Goal: Transaction & Acquisition: Obtain resource

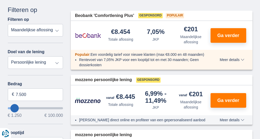
scroll to position [78, 0]
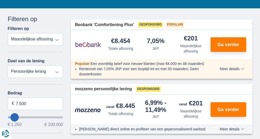
click at [55, 42] on select "Totale aflossing JKP Maandelijkse aflossing" at bounding box center [35, 39] width 55 height 12
click at [32, 71] on select "Persoonlijke lening Auto Moto / fiets Mobilhome / caravan Renovatie Energie Sch…" at bounding box center [35, 71] width 55 height 12
click at [8, 65] on select "Persoonlijke lening Auto Moto / fiets Mobilhome / caravan Renovatie Energie Sch…" at bounding box center [35, 71] width 55 height 12
drag, startPoint x: 34, startPoint y: 104, endPoint x: 3, endPoint y: 102, distance: 31.1
click at [4, 102] on div "Annuleren Filters Filteren op Filteren op Totale aflossing JKP Maandelijkse afl…" at bounding box center [35, 139] width 63 height 248
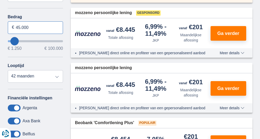
scroll to position [156, 0]
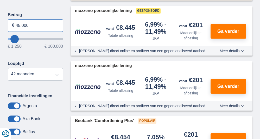
type input "45.000"
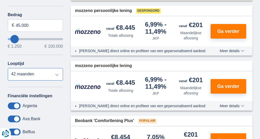
type input "45250"
select select "120"
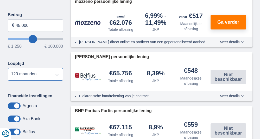
click at [8, 68] on select "12 maanden 18 maanden 24 maanden 30 maanden 36 maanden 42 maanden 48 maanden 60…" at bounding box center [35, 74] width 55 height 12
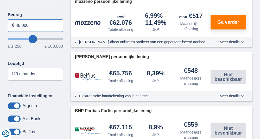
drag, startPoint x: 34, startPoint y: 24, endPoint x: 8, endPoint y: 22, distance: 25.4
click at [8, 22] on input "45.000" at bounding box center [35, 25] width 55 height 12
type input "35.000"
type input "35250"
click at [47, 87] on hr at bounding box center [35, 87] width 55 height 0
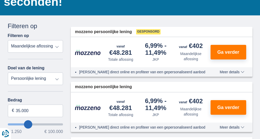
scroll to position [78, 0]
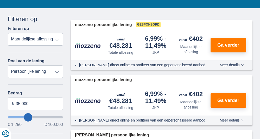
click at [54, 73] on select "Persoonlijke lening Auto Moto / fiets Mobilhome / caravan Renovatie Energie Sch…" at bounding box center [35, 71] width 55 height 12
select select "vehicleLoan"
click at [8, 65] on select "Persoonlijke lening Auto Moto / fiets Mobilhome / caravan Renovatie Energie Sch…" at bounding box center [35, 71] width 55 height 12
select select "3-4"
type input "15.000"
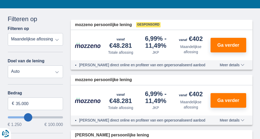
type input "15250"
select select "60"
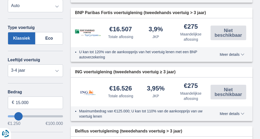
scroll to position [156, 0]
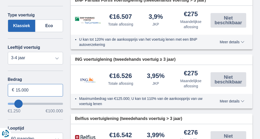
drag, startPoint x: 40, startPoint y: 93, endPoint x: 3, endPoint y: 91, distance: 36.5
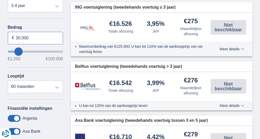
type input "30.000"
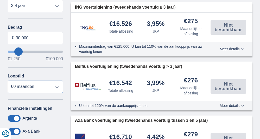
type input "30250"
select select "120"
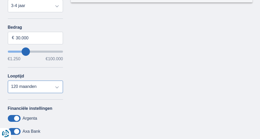
click at [8, 80] on select "12 maanden 18 maanden 24 maanden 30 maanden 36 maanden 42 maanden 48 maanden 60…" at bounding box center [35, 86] width 55 height 12
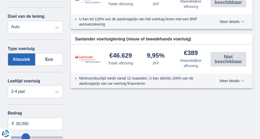
scroll to position [130, 0]
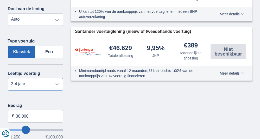
click at [55, 85] on select "Nieuw 0-1 jaar 1-2 jaar 2-3 jaar 3-4 jaar 4-5 jaar 5+ jaar" at bounding box center [35, 84] width 55 height 12
select select "1-2"
click at [8, 78] on select "Nieuw 0-1 jaar 1-2 jaar 2-3 jaar 3-4 jaar 4-5 jaar 5+ jaar" at bounding box center [35, 84] width 55 height 12
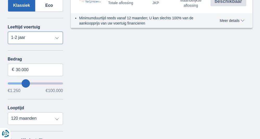
scroll to position [208, 0]
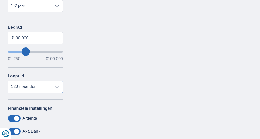
click at [54, 86] on select "12 maanden 18 maanden 24 maanden 30 maanden 36 maanden 42 maanden 48 maanden 60…" at bounding box center [35, 86] width 55 height 12
click at [8, 80] on select "12 maanden 18 maanden 24 maanden 30 maanden 36 maanden 42 maanden 48 maanden 60…" at bounding box center [35, 86] width 55 height 12
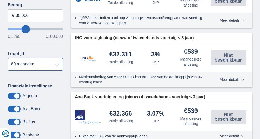
scroll to position [234, 0]
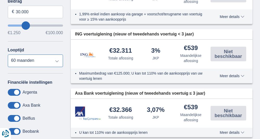
click at [52, 61] on select "12 maanden 18 maanden 24 maanden 30 maanden 36 maanden 42 maanden 48 maanden 60…" at bounding box center [35, 60] width 55 height 12
select select "120"
click at [8, 54] on select "12 maanden 18 maanden 24 maanden 30 maanden 36 maanden 42 maanden 48 maanden 60…" at bounding box center [35, 60] width 55 height 12
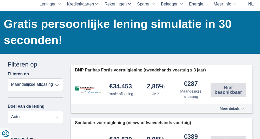
scroll to position [26, 0]
